Goal: Task Accomplishment & Management: Manage account settings

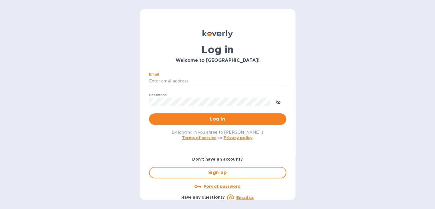
click at [165, 80] on input "Email" at bounding box center [217, 81] width 137 height 9
type input "steven@wmcross.com"
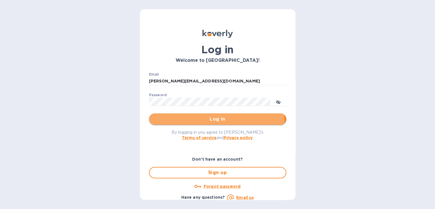
click at [188, 123] on button "Log in" at bounding box center [217, 118] width 137 height 11
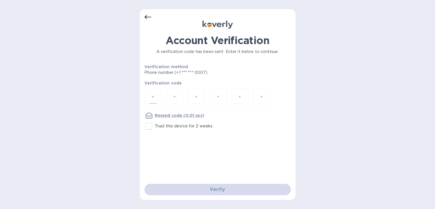
click at [156, 99] on input "number" at bounding box center [152, 98] width 7 height 11
type input "6"
type input "4"
type input "9"
type input "8"
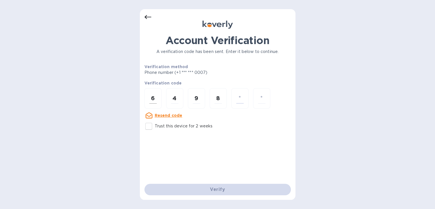
type input "7"
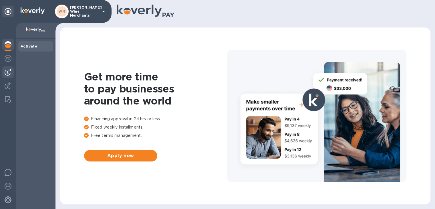
click at [10, 76] on div at bounding box center [7, 71] width 11 height 11
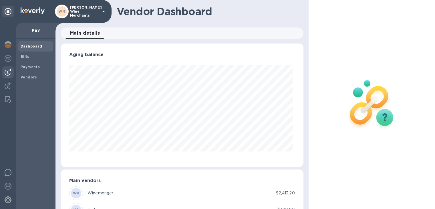
scroll to position [124, 240]
